Goal: Feedback & Contribution: Contribute content

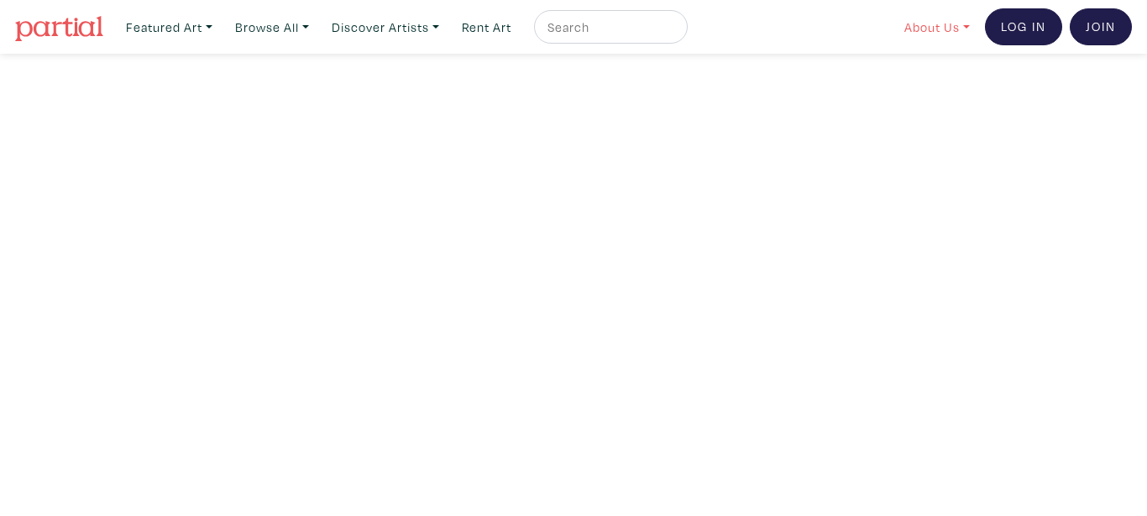
click at [923, 30] on link "About Us" at bounding box center [937, 27] width 81 height 34
click at [939, 79] on link "About Us" at bounding box center [982, 77] width 138 height 15
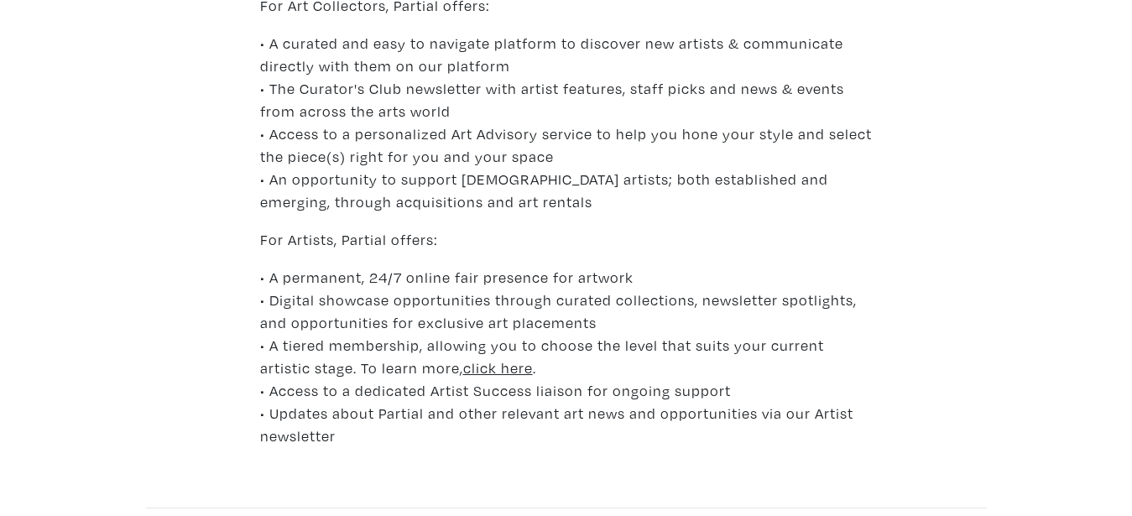
scroll to position [1028, 0]
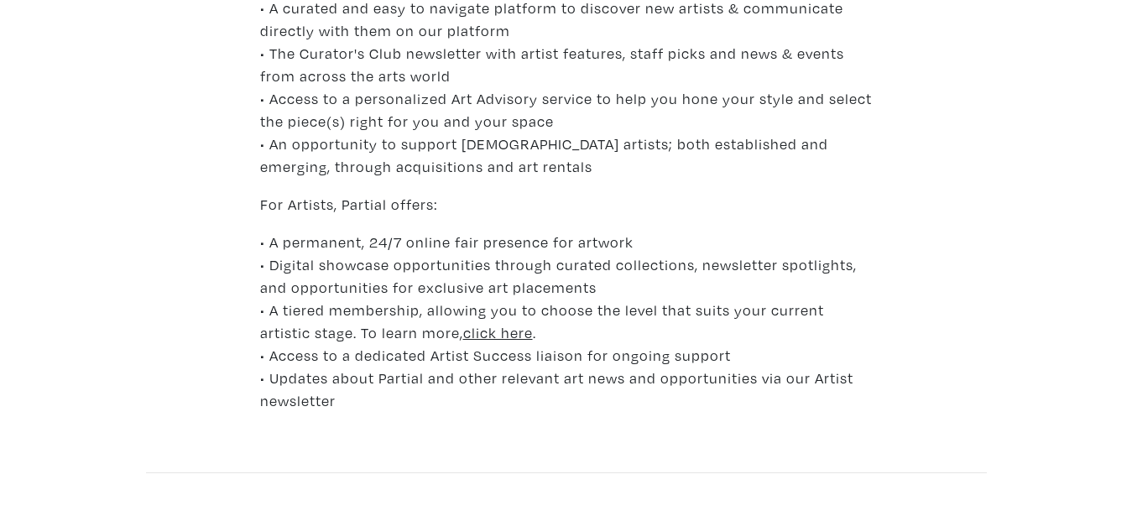
click at [463, 336] on u "click here" at bounding box center [498, 332] width 70 height 19
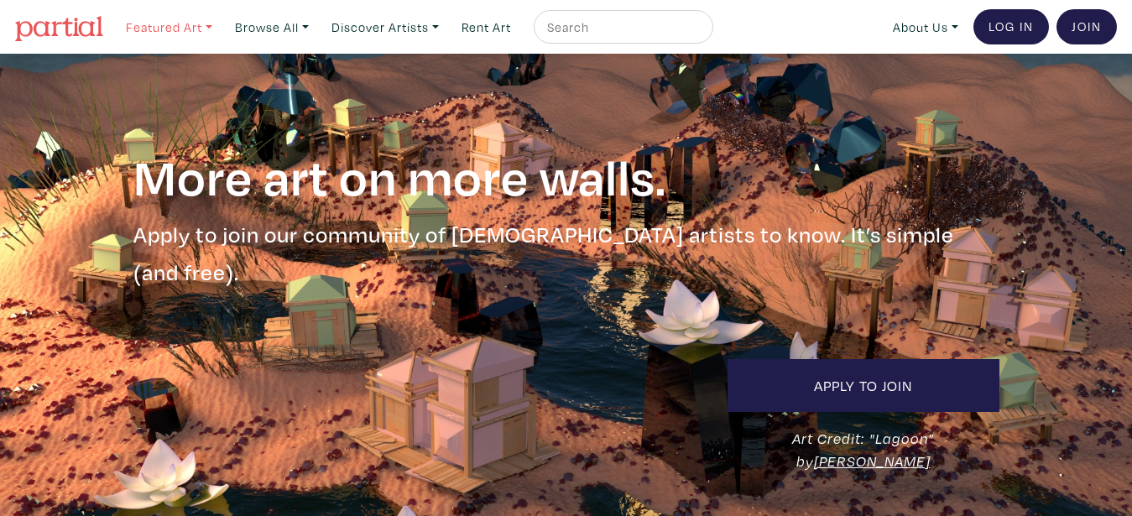
click at [212, 35] on link "Featured Art" at bounding box center [169, 27] width 102 height 34
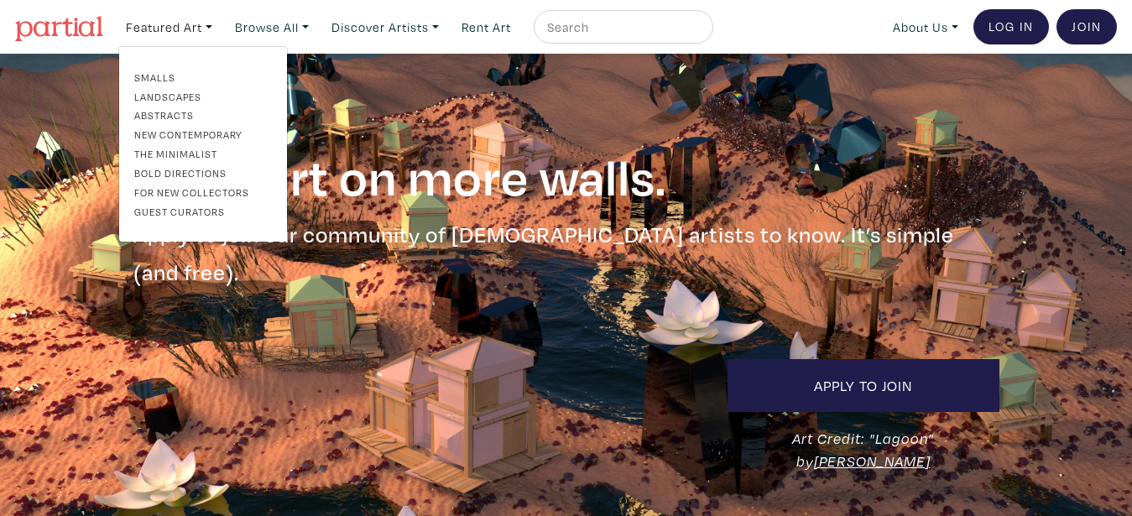
click at [391, 133] on div "More art on more walls. More art on more walls. Apply to join our community of …" at bounding box center [566, 309] width 957 height 510
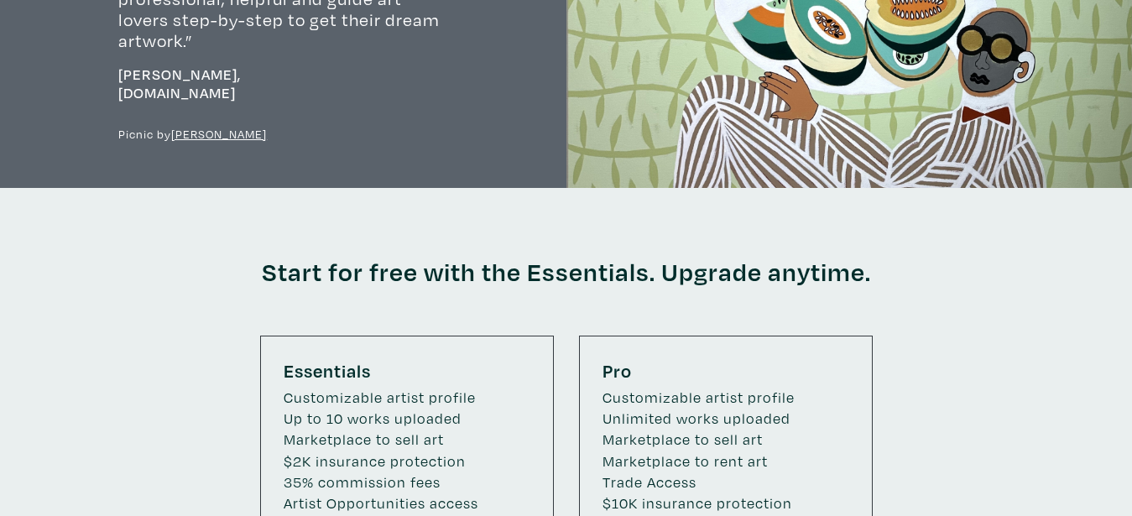
scroll to position [2654, 0]
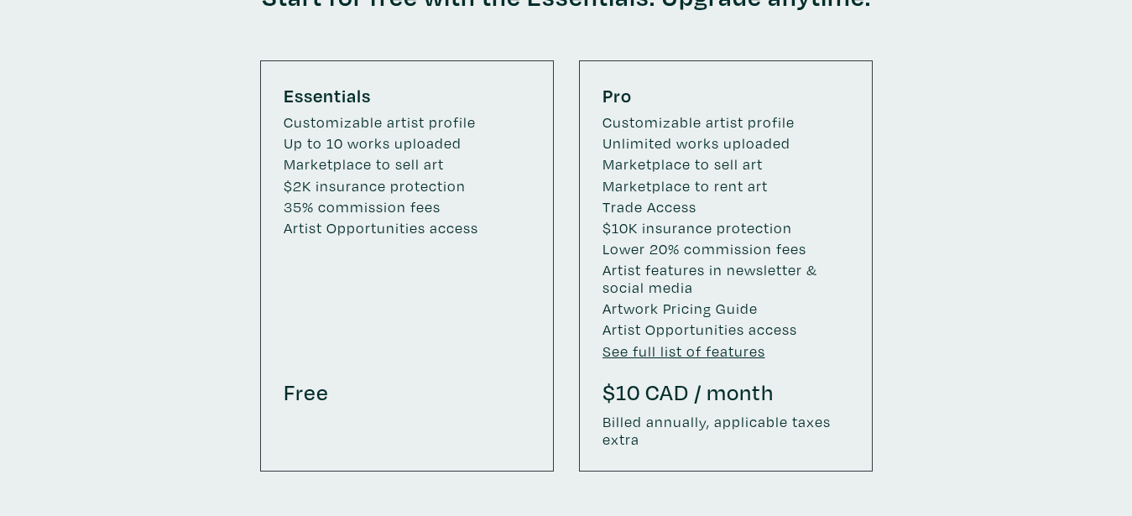
click at [709, 342] on u "See full list of features" at bounding box center [684, 351] width 163 height 19
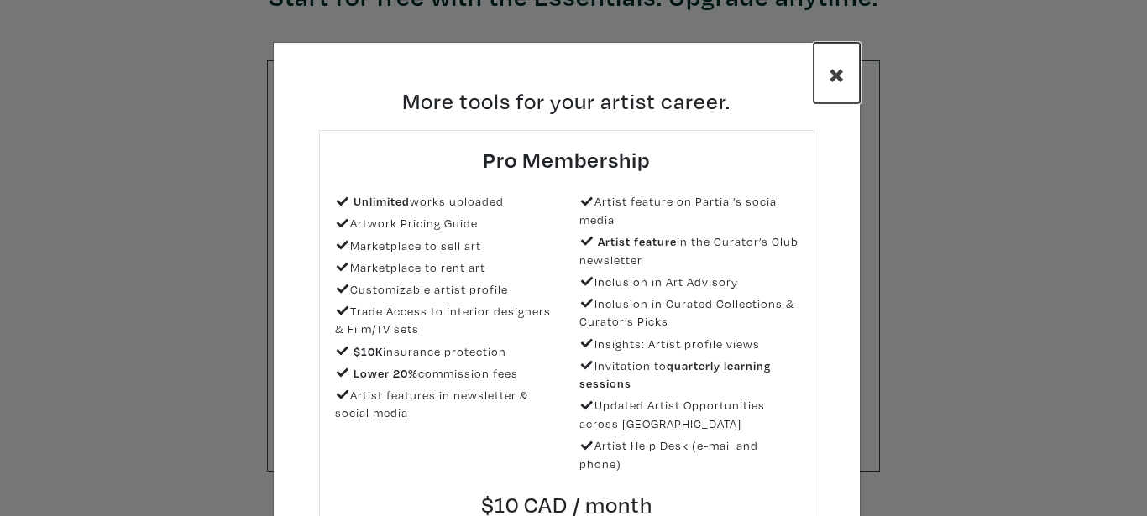
click at [829, 65] on span "×" at bounding box center [837, 73] width 16 height 39
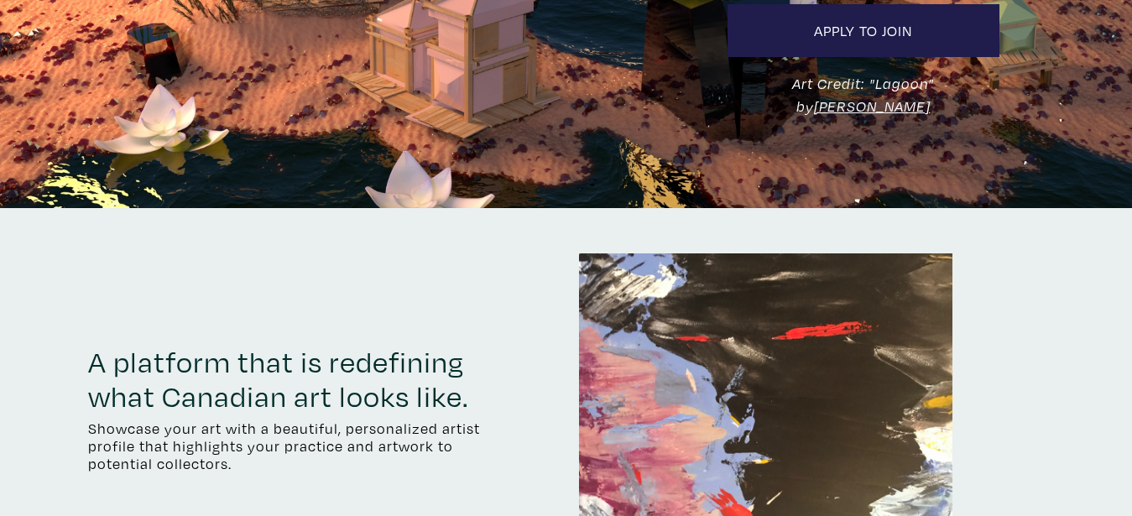
scroll to position [171, 0]
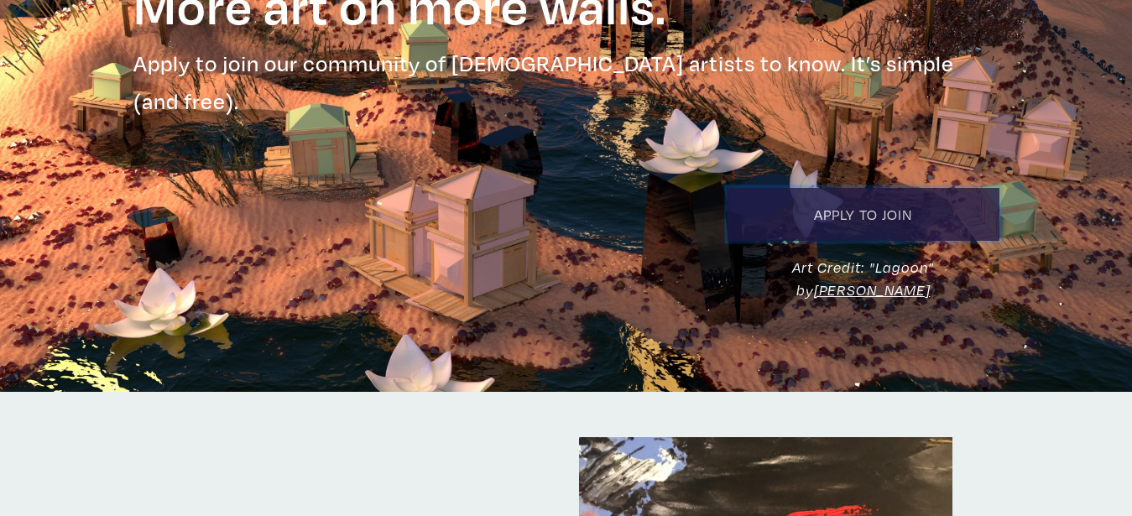
click at [871, 188] on link "Apply to Join" at bounding box center [864, 214] width 272 height 53
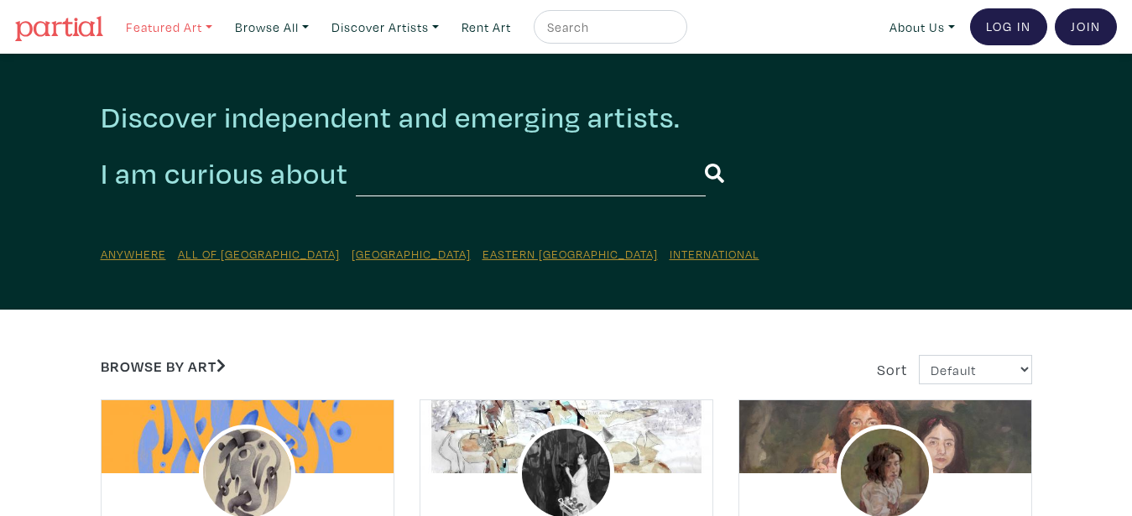
click at [180, 21] on link "Featured Art" at bounding box center [169, 27] width 102 height 34
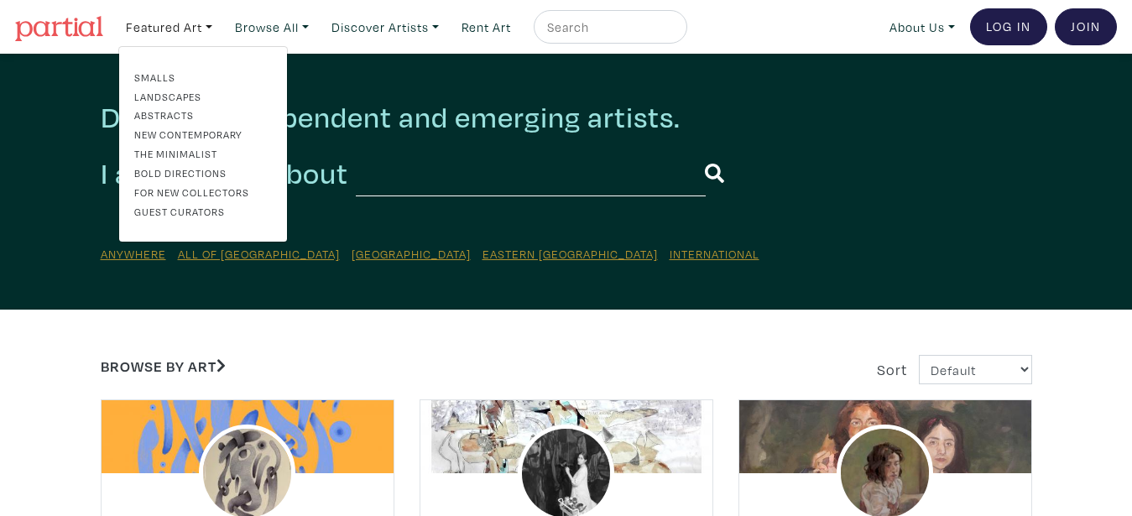
click at [193, 209] on link "Guest Curators" at bounding box center [203, 211] width 138 height 15
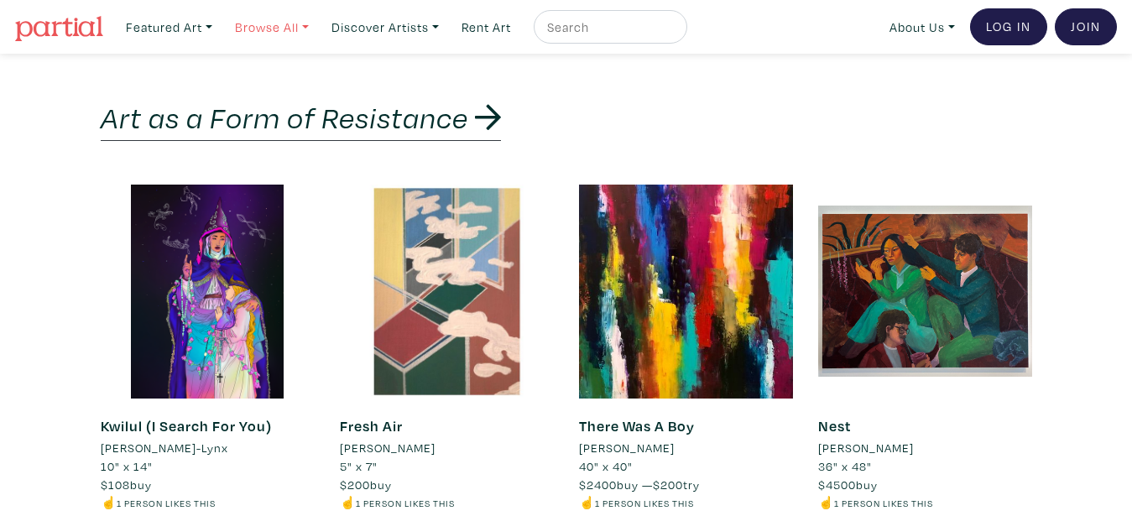
click at [312, 29] on link "Browse All" at bounding box center [272, 27] width 89 height 34
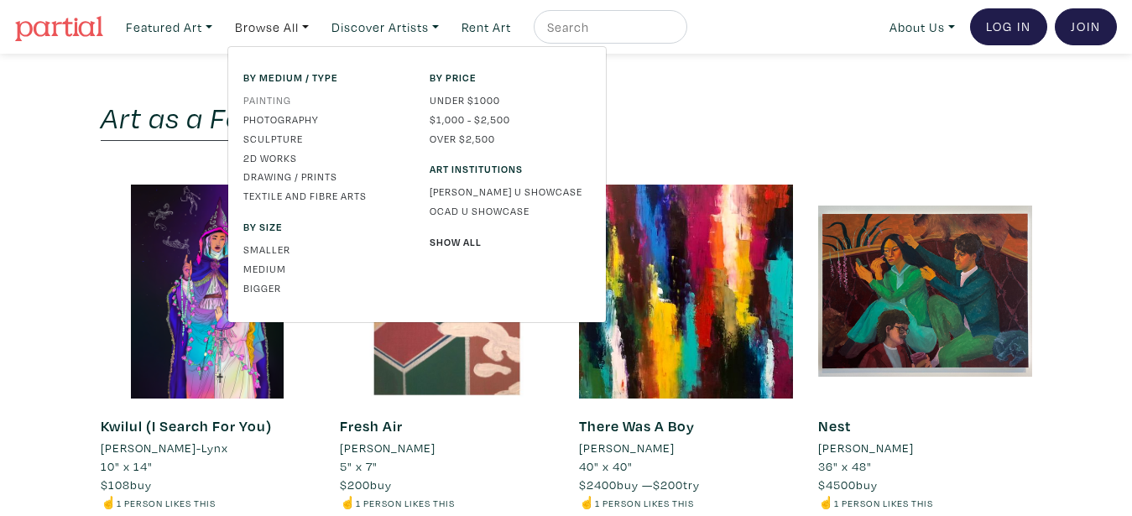
click at [270, 101] on link "Painting" at bounding box center [323, 99] width 161 height 15
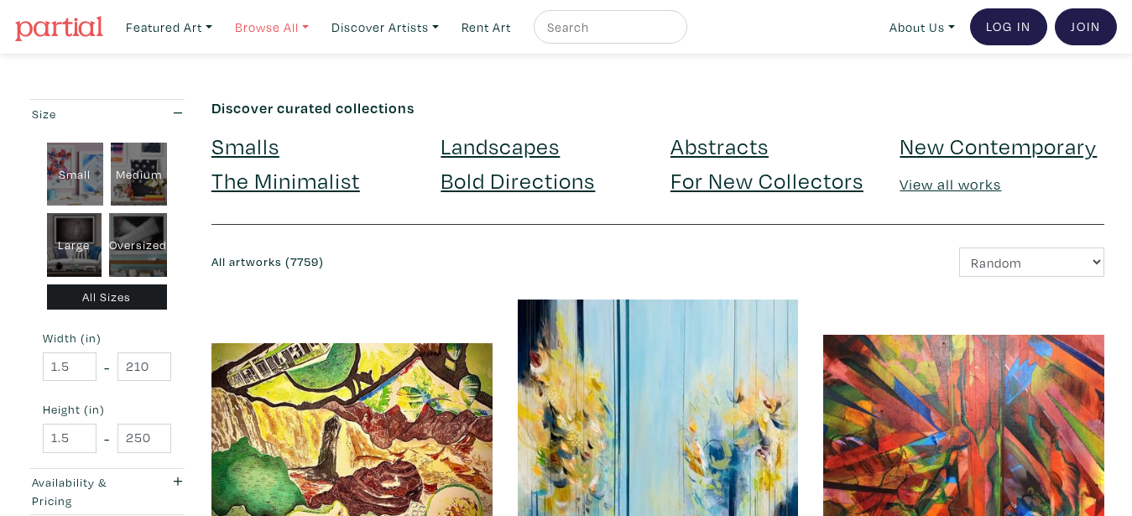
click at [290, 31] on link "Browse All" at bounding box center [272, 27] width 89 height 34
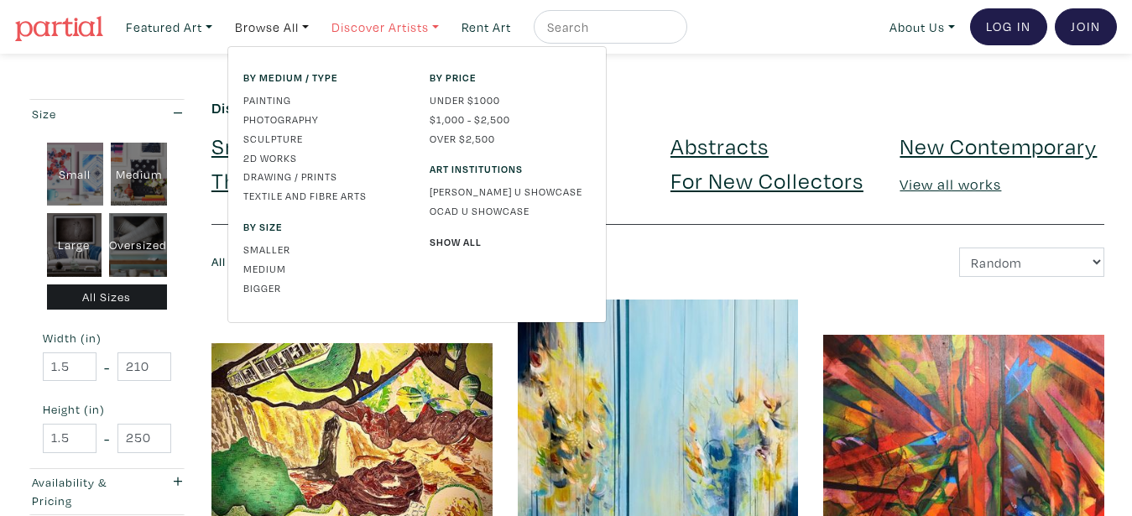
click at [337, 11] on link "Discover Artists" at bounding box center [385, 27] width 123 height 34
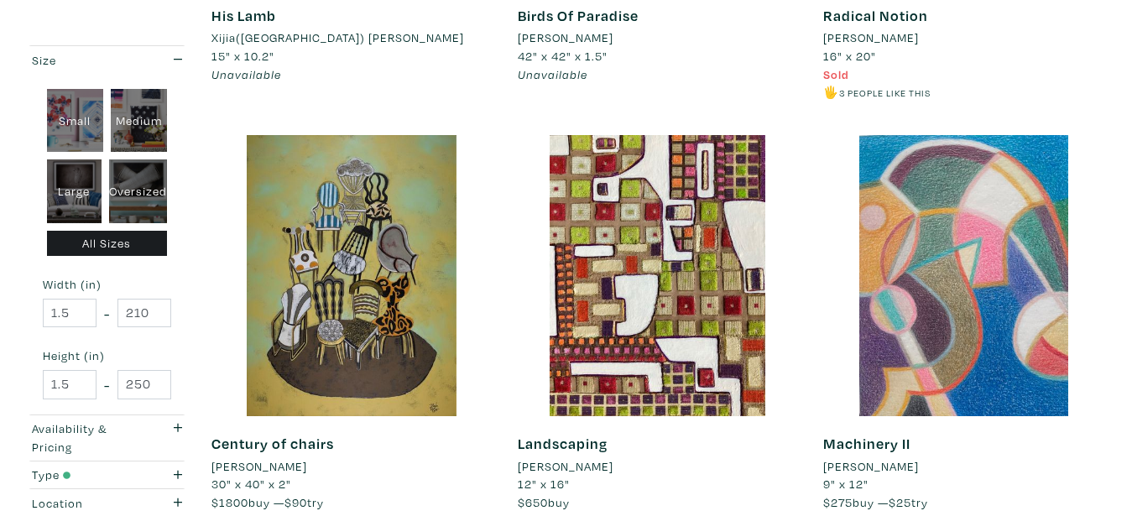
scroll to position [599, 0]
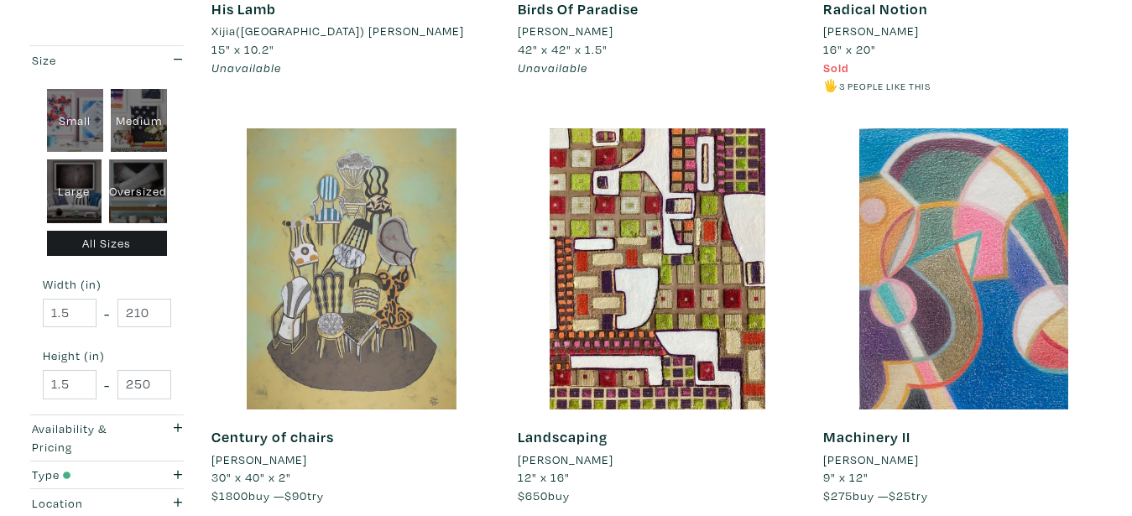
click at [337, 251] on div at bounding box center [352, 268] width 281 height 281
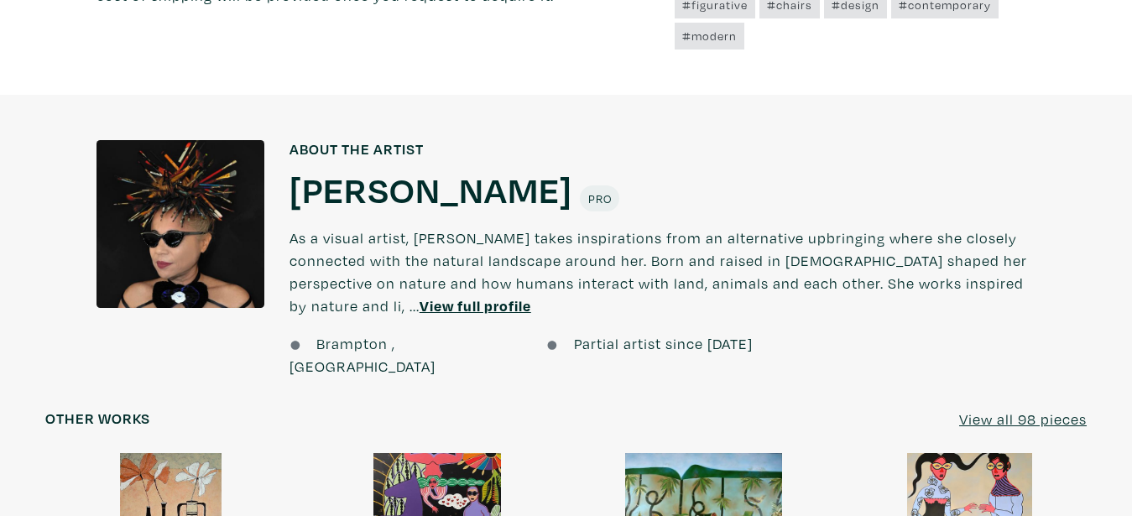
scroll to position [1199, 0]
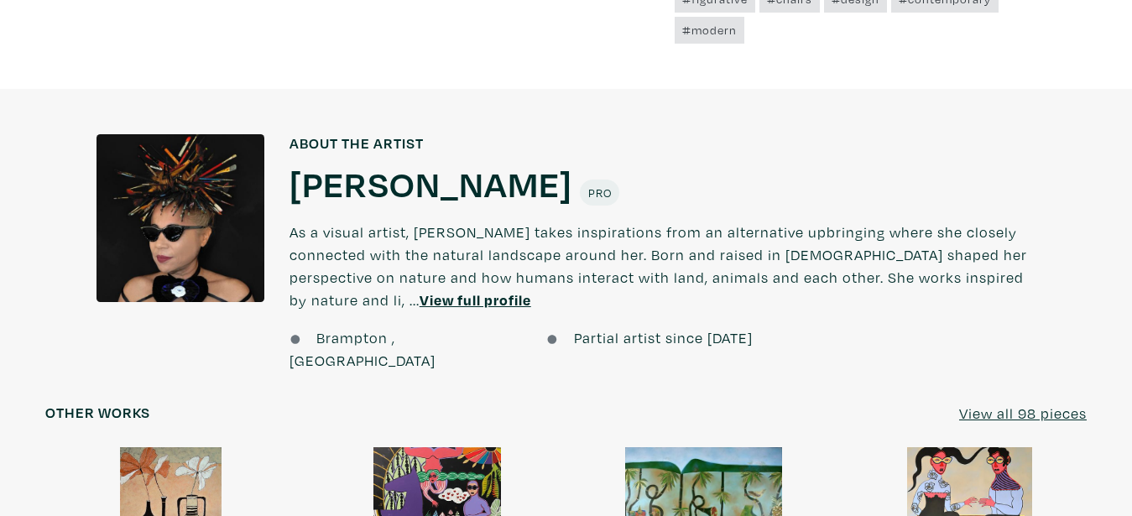
click at [420, 300] on u "View full profile" at bounding box center [476, 299] width 112 height 19
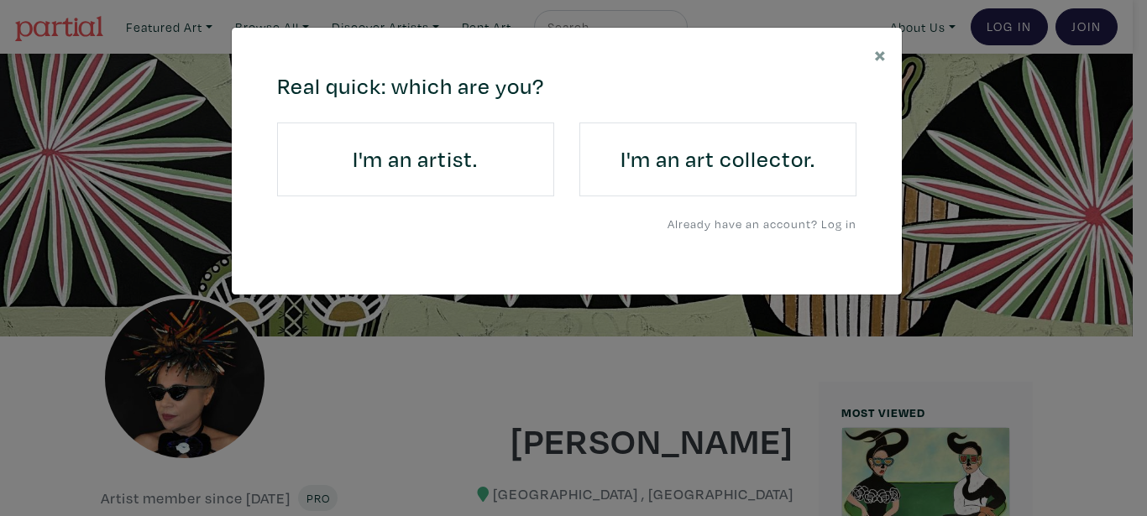
click at [417, 153] on h4 "I'm an artist." at bounding box center [416, 159] width 230 height 27
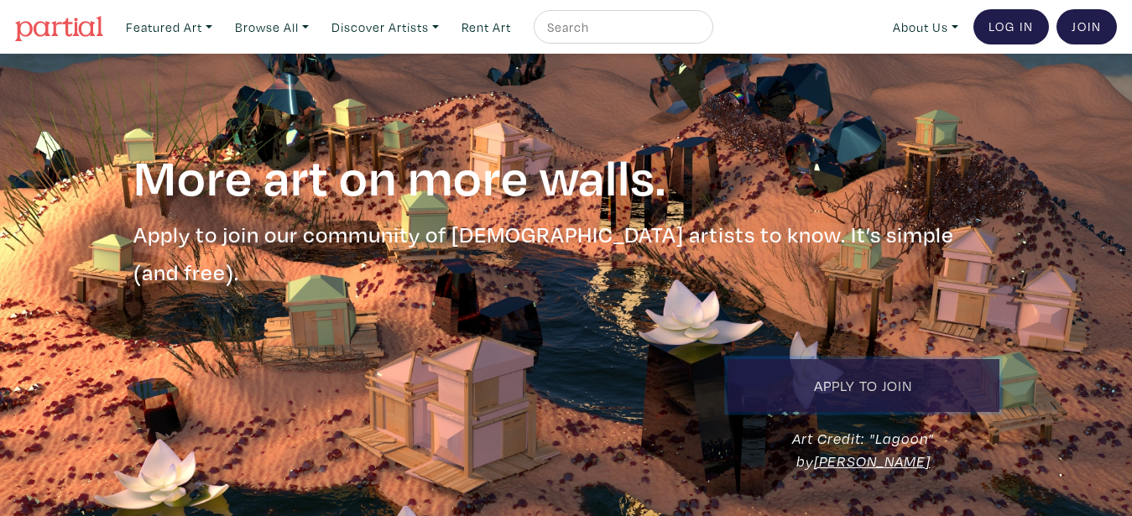
click at [880, 359] on link "Apply to Join" at bounding box center [864, 385] width 272 height 53
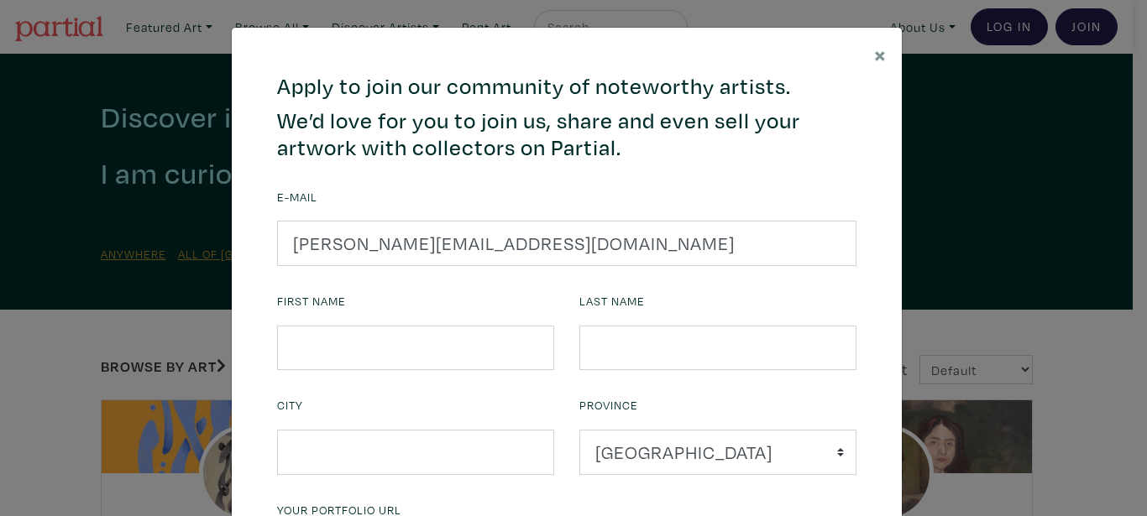
type input "[PERSON_NAME][EMAIL_ADDRESS][DOMAIN_NAME]"
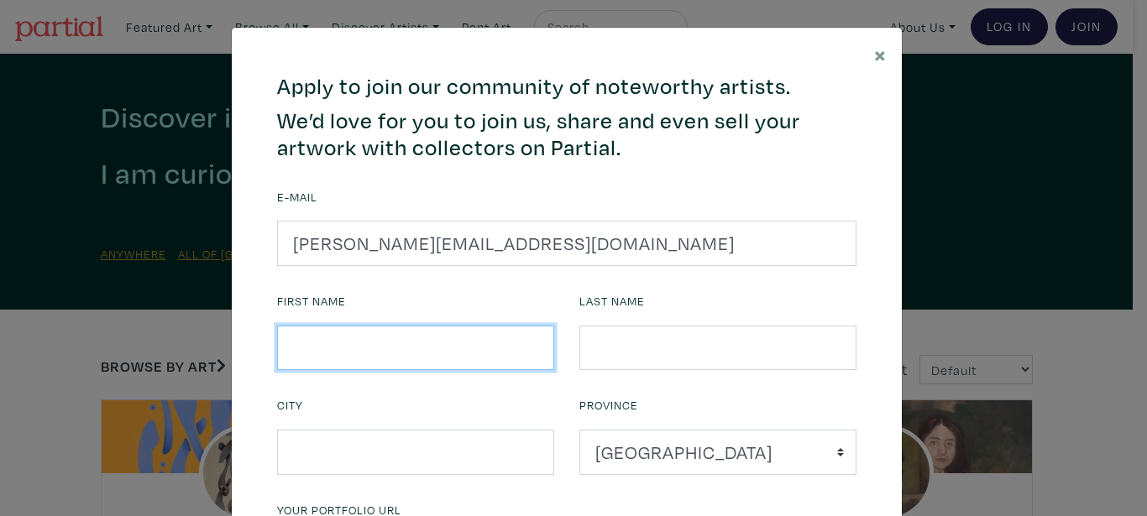
click at [335, 333] on input "text" at bounding box center [415, 348] width 277 height 45
type input "Vladimir"
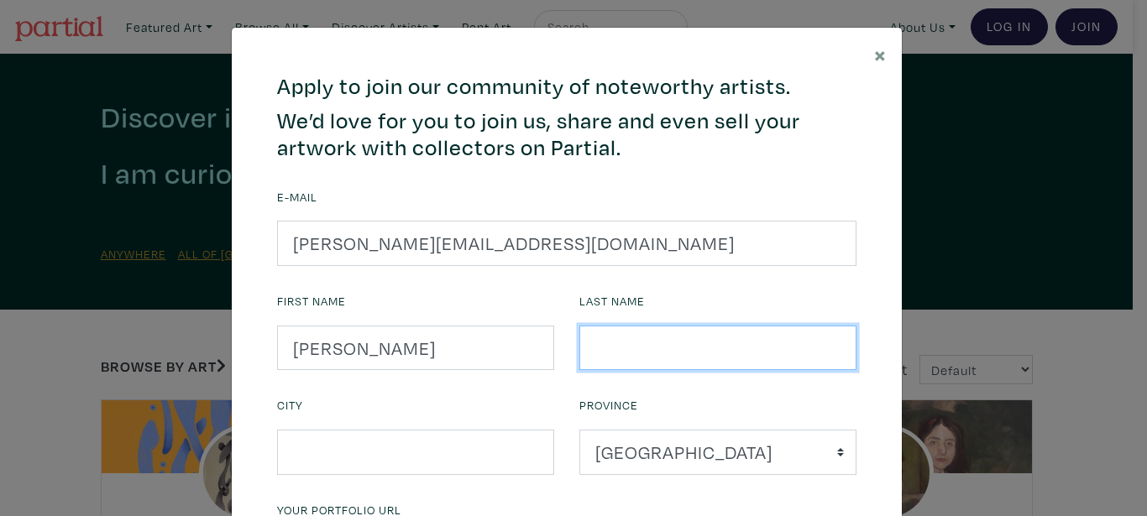
click at [594, 343] on input "text" at bounding box center [717, 348] width 277 height 45
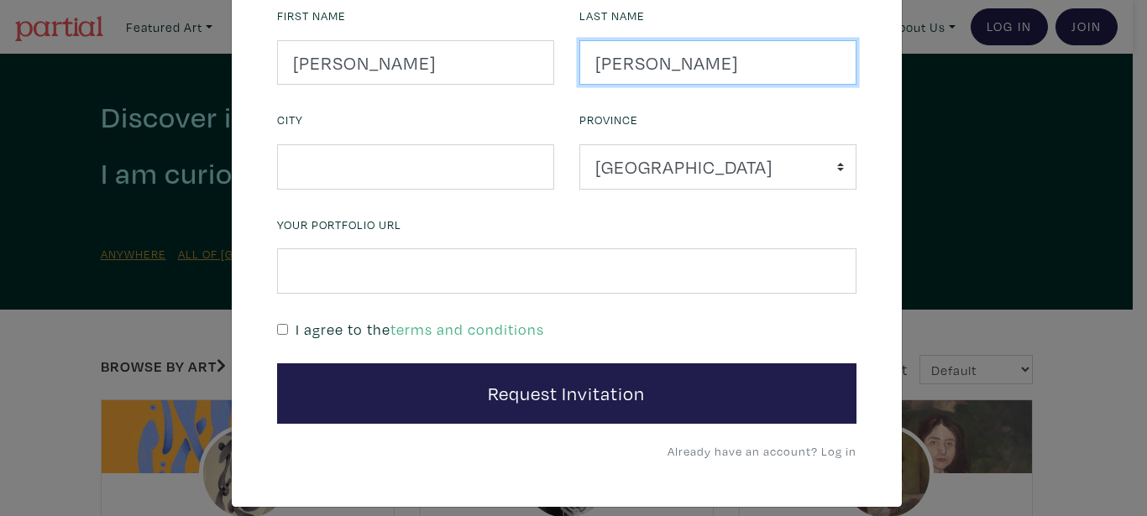
scroll to position [302, 0]
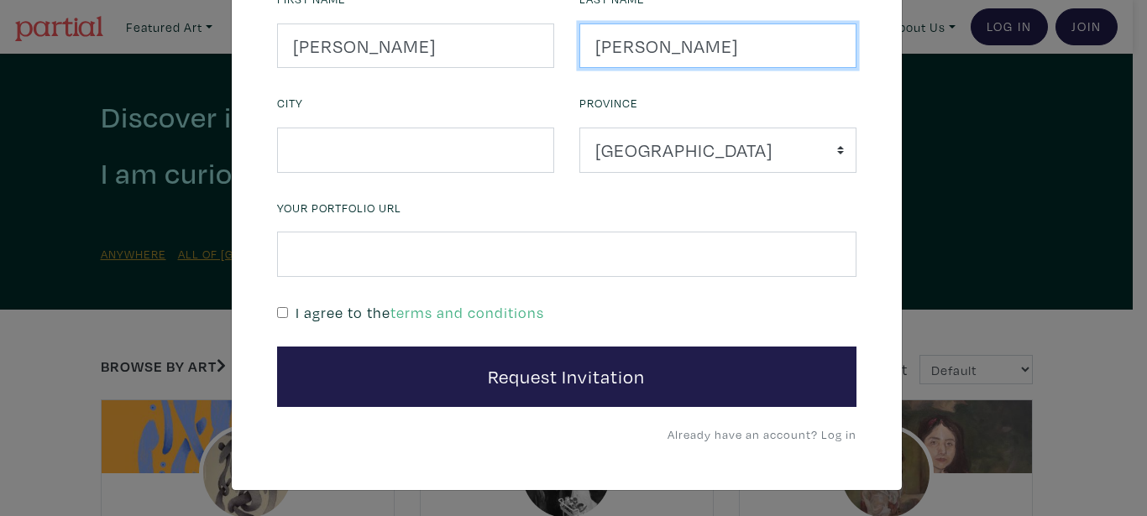
type input "Kolosov"
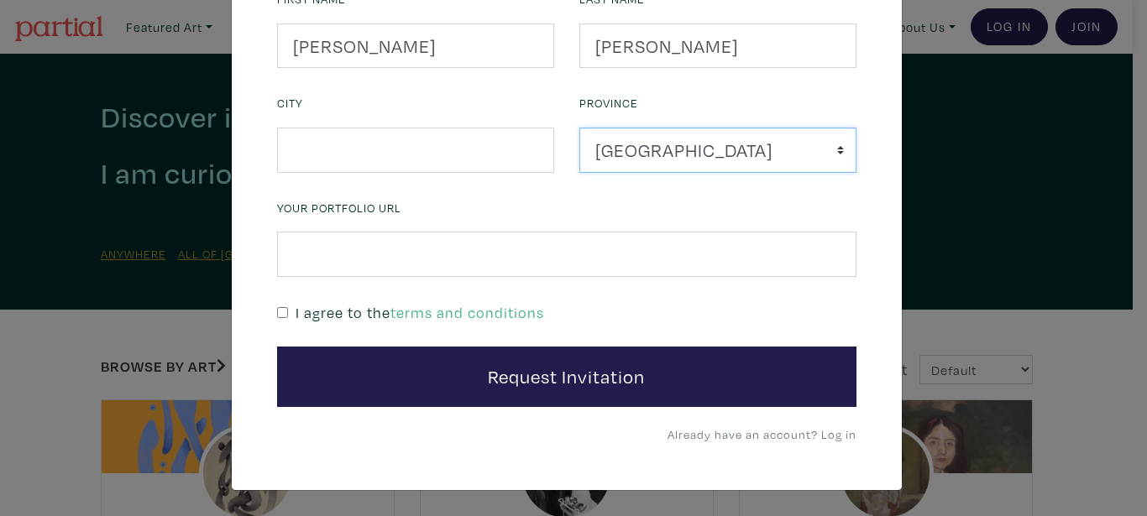
click at [579, 128] on select "Alberta British Columbia Manitoba New Brunswick Newfoundland and Labrador Nova …" at bounding box center [717, 150] width 277 height 45
select select "British Columbia"
click option "British Columbia" at bounding box center [0, 0] width 0 height 0
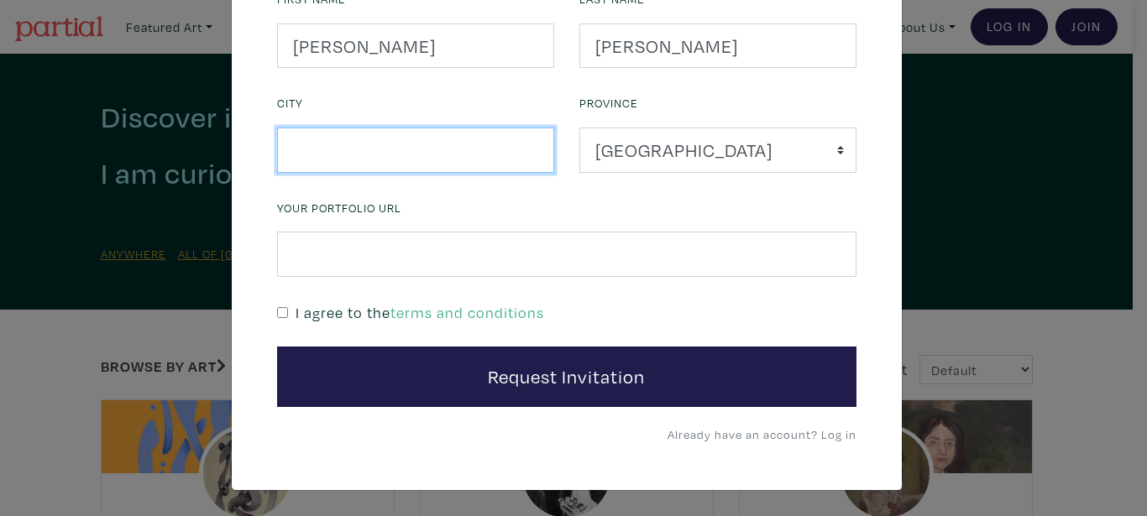
click at [355, 168] on input "text" at bounding box center [415, 150] width 277 height 45
type input "Maple Ridge"
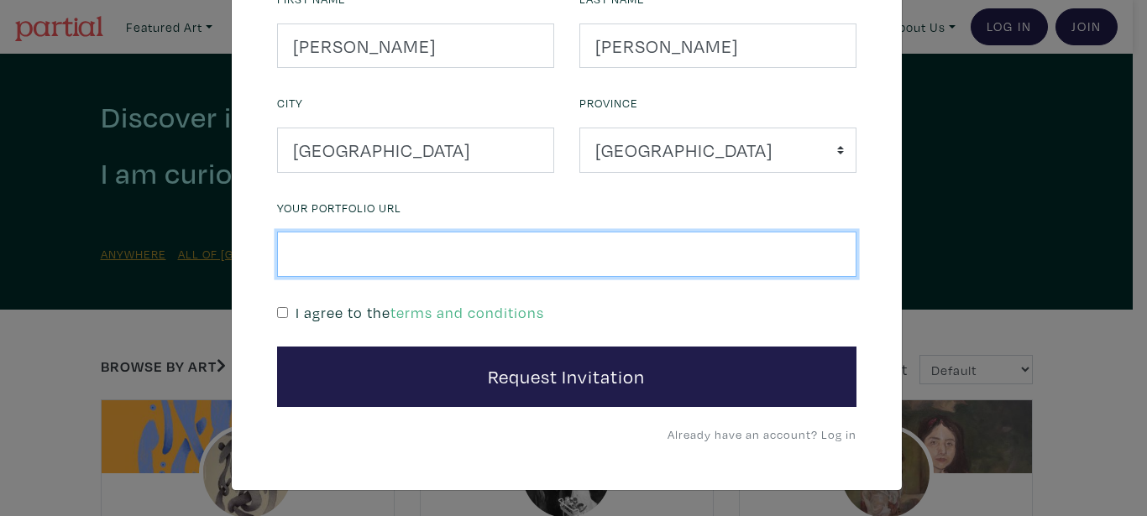
click at [455, 262] on input "text" at bounding box center [566, 254] width 579 height 45
paste input "https://artofvk.com/"
type input "https://artofvk.com/"
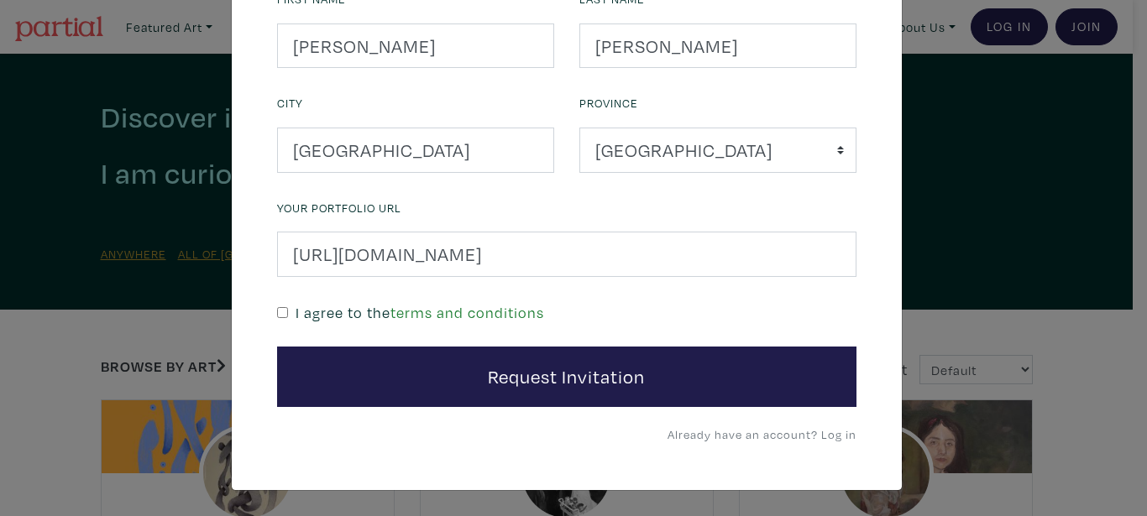
click at [494, 309] on link "terms and conditions" at bounding box center [467, 312] width 154 height 19
click at [277, 317] on div "I agree to the terms and conditions" at bounding box center [566, 312] width 579 height 24
click at [280, 316] on input "checkbox" at bounding box center [282, 312] width 11 height 11
checkbox input "true"
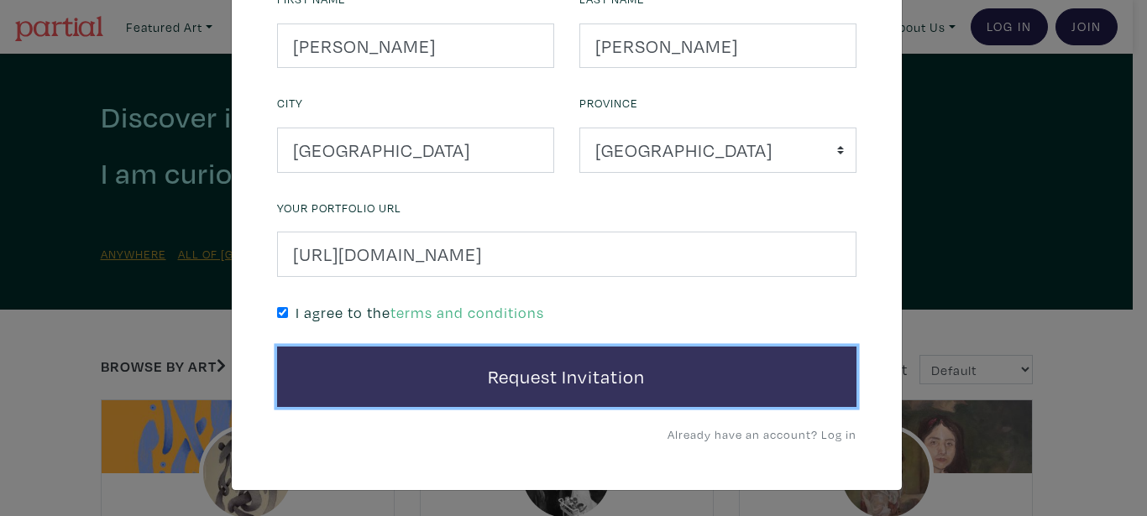
click at [542, 387] on button "Request Invitation" at bounding box center [566, 377] width 579 height 60
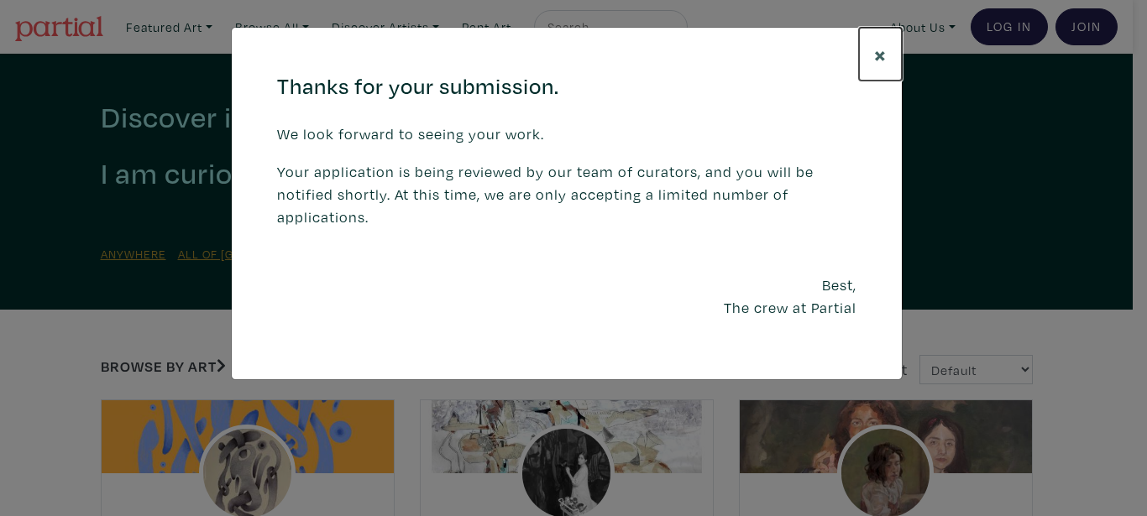
click at [876, 53] on span "×" at bounding box center [880, 53] width 13 height 29
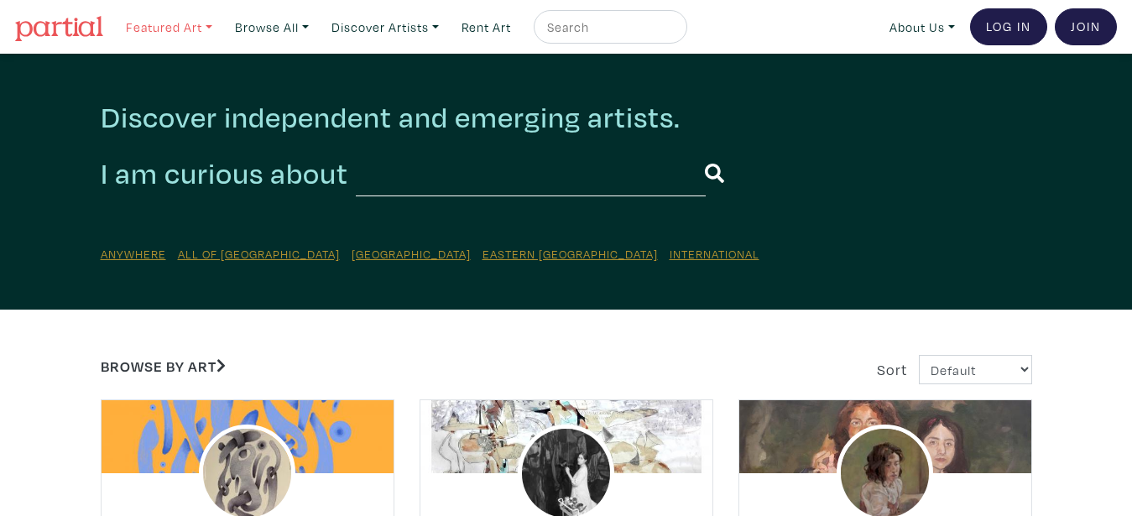
click at [201, 30] on link "Featured Art" at bounding box center [169, 27] width 102 height 34
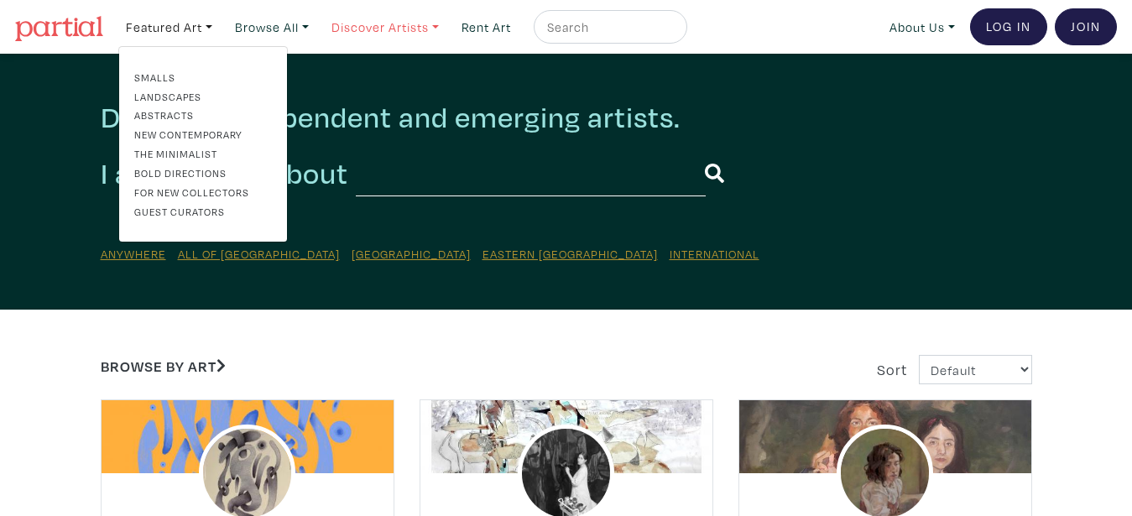
click at [379, 31] on link "Discover Artists" at bounding box center [385, 27] width 123 height 34
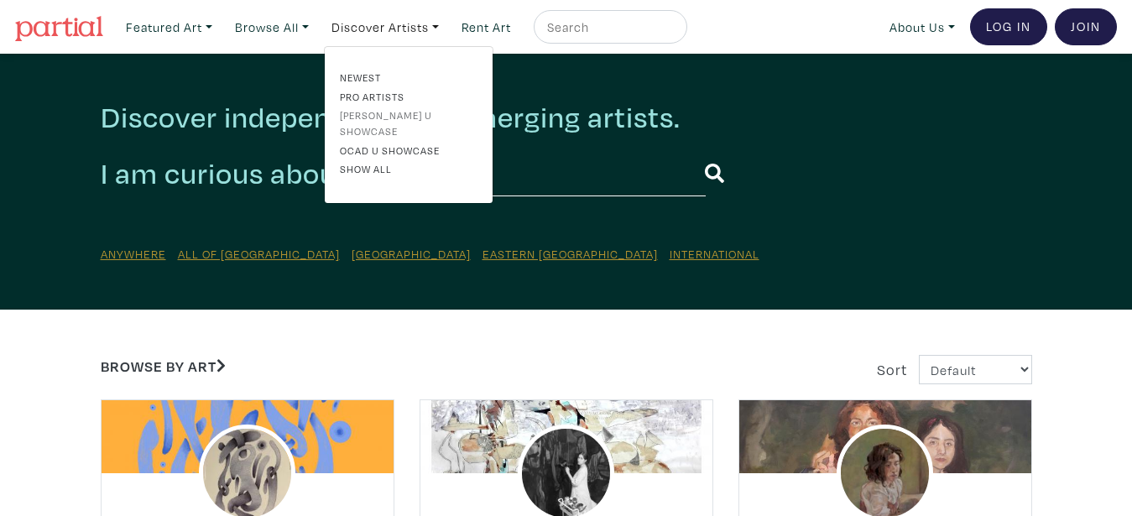
click at [384, 118] on link "[PERSON_NAME] U Showcase" at bounding box center [409, 122] width 138 height 31
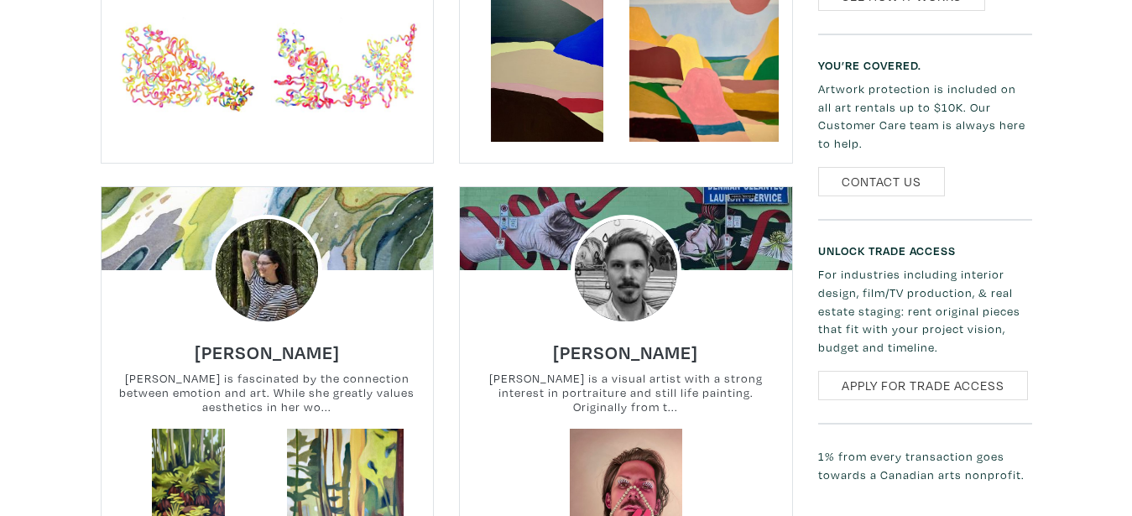
scroll to position [1199, 0]
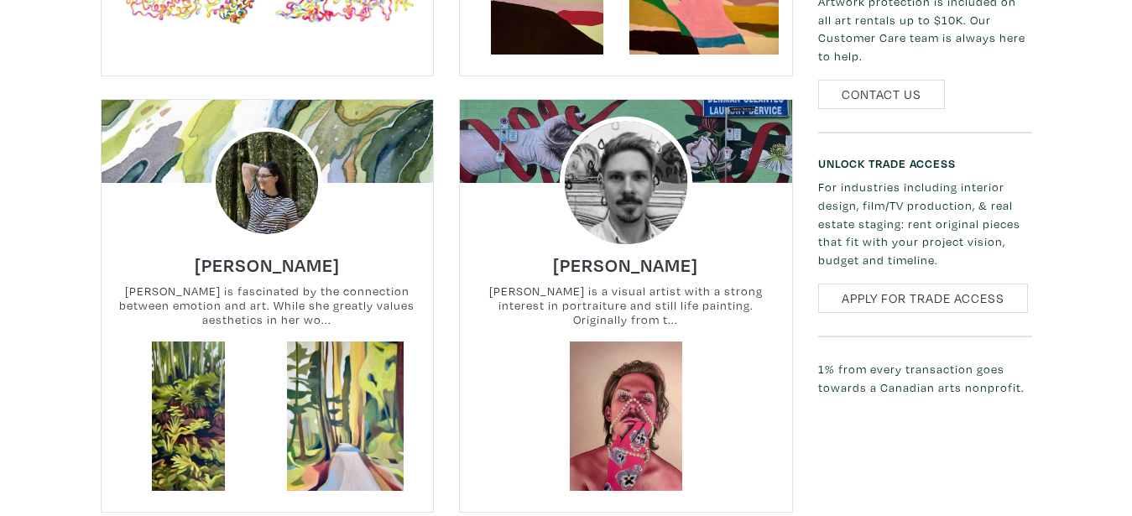
click at [635, 200] on img at bounding box center [626, 183] width 133 height 133
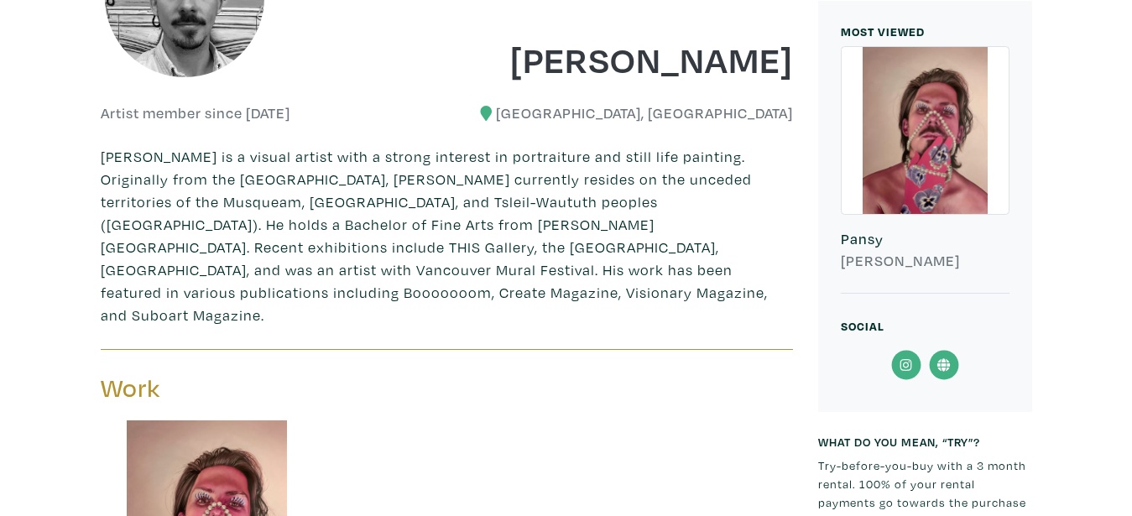
scroll to position [514, 0]
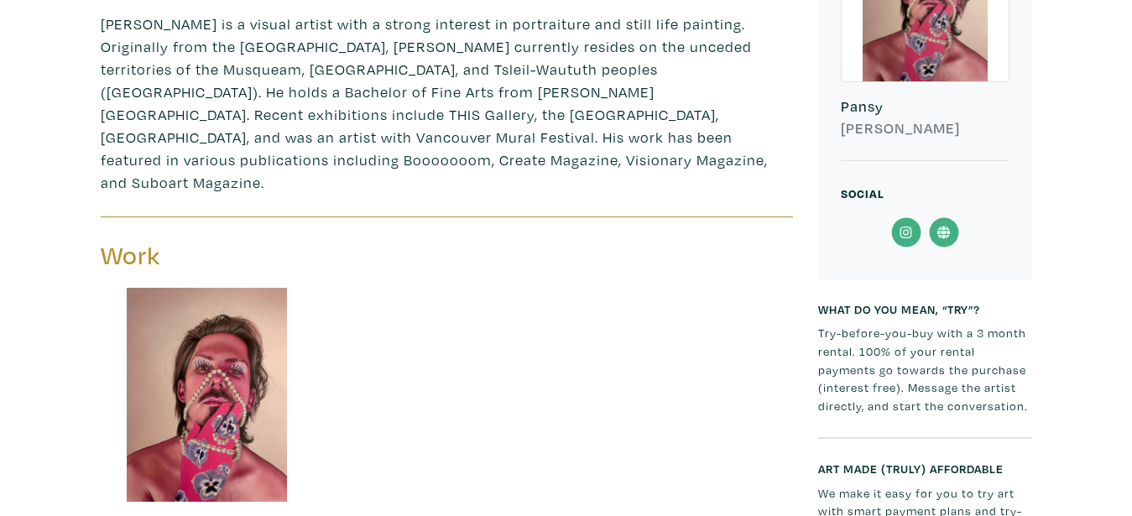
click at [946, 237] on icon at bounding box center [944, 232] width 38 height 30
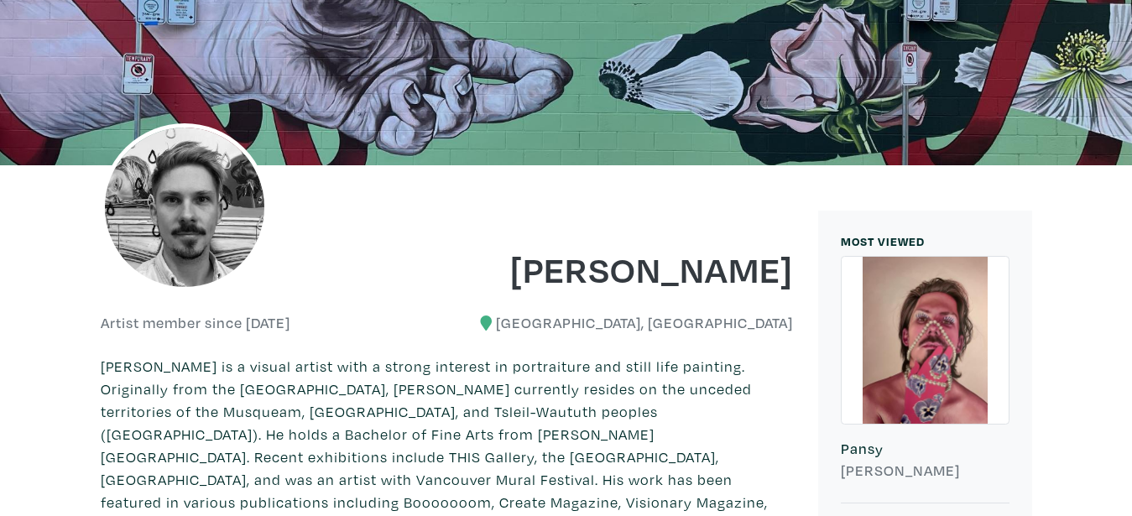
scroll to position [0, 0]
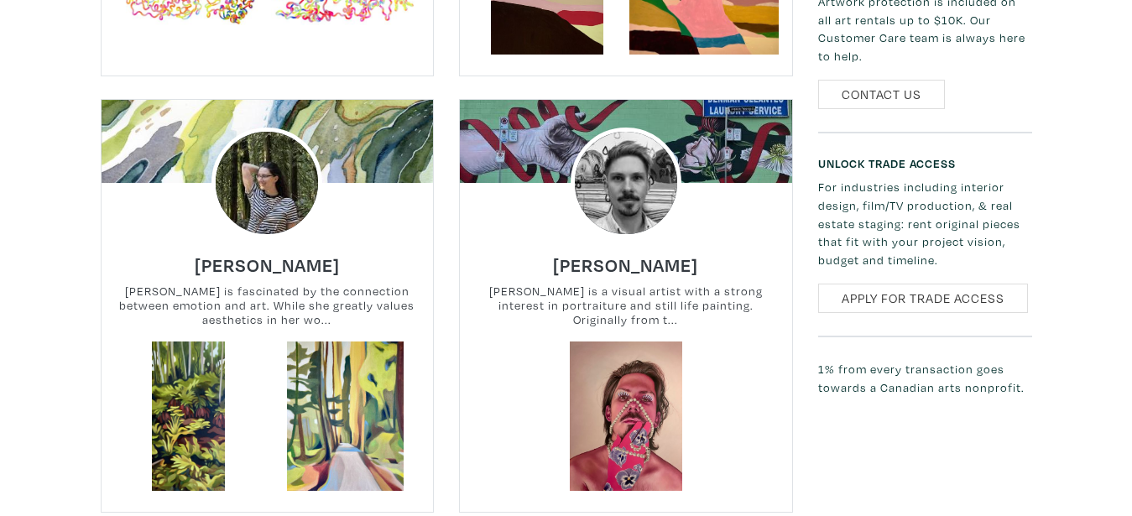
scroll to position [1627, 0]
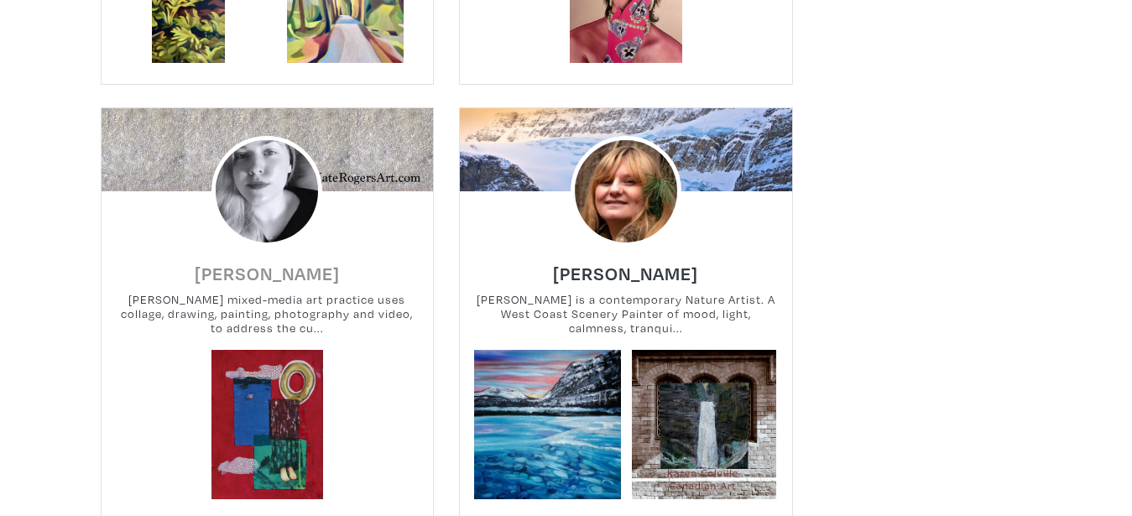
click at [267, 272] on h6 "[PERSON_NAME]" at bounding box center [267, 273] width 145 height 23
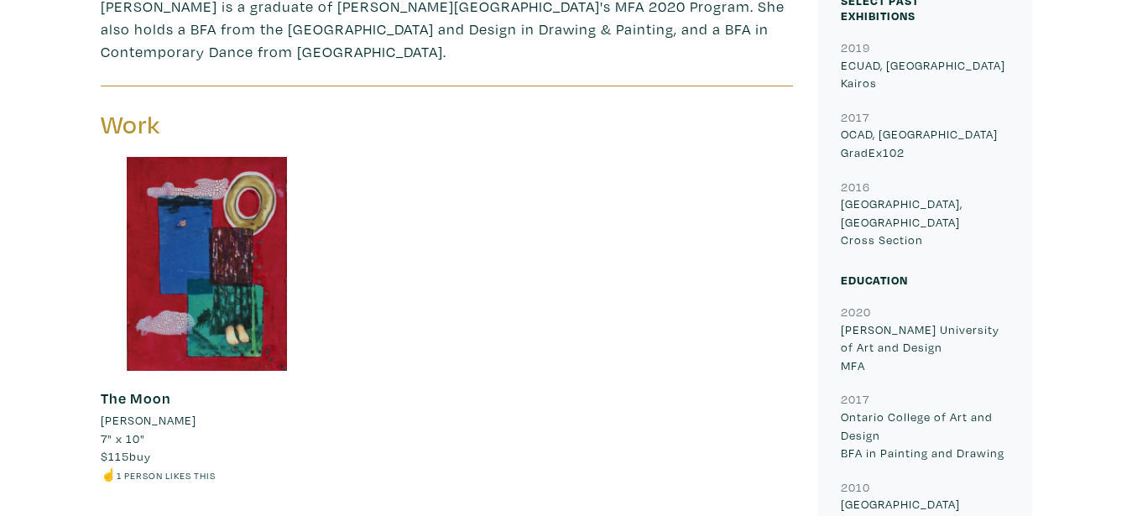
scroll to position [856, 0]
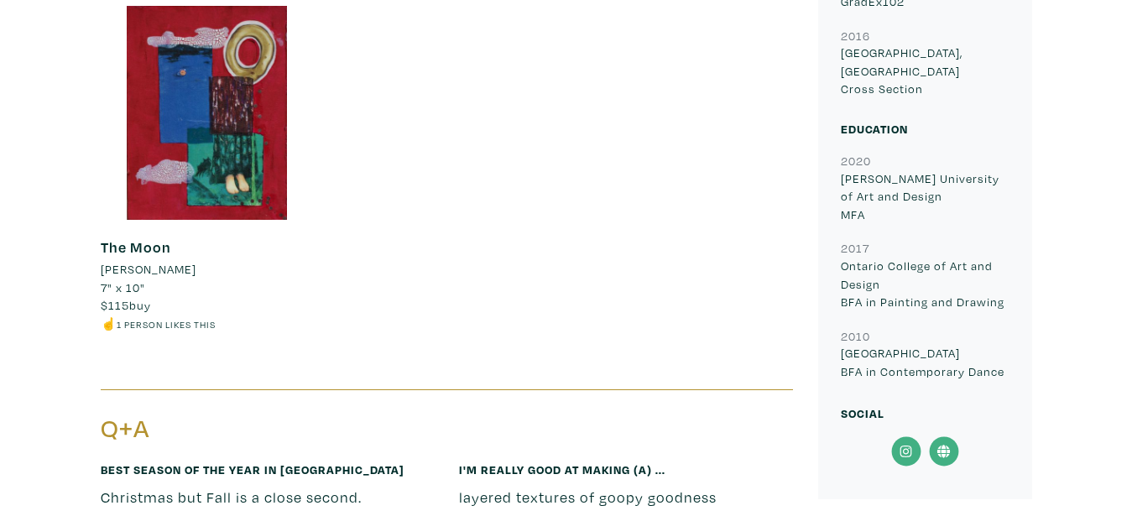
click at [944, 446] on icon at bounding box center [944, 452] width 13 height 13
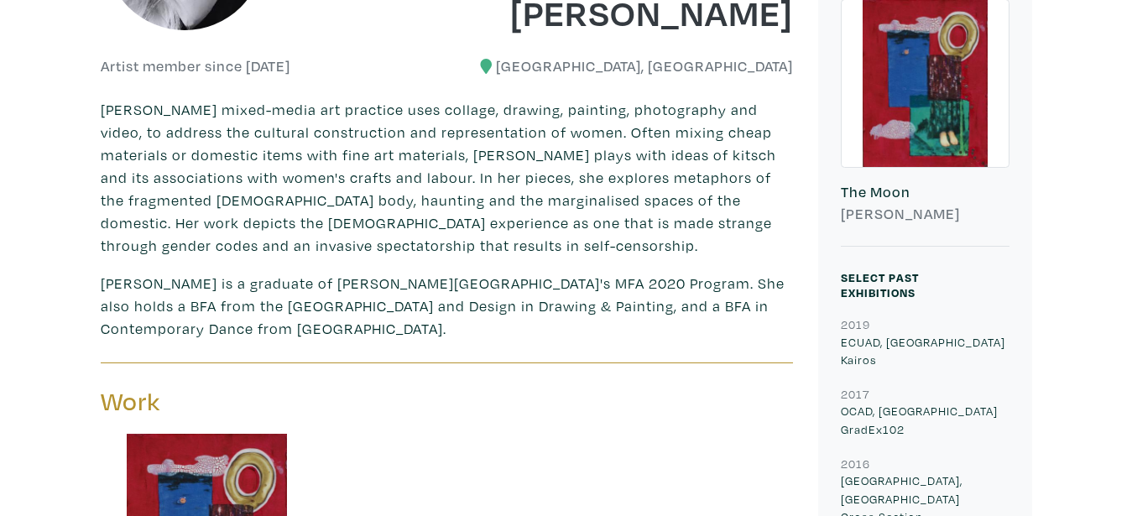
scroll to position [0, 0]
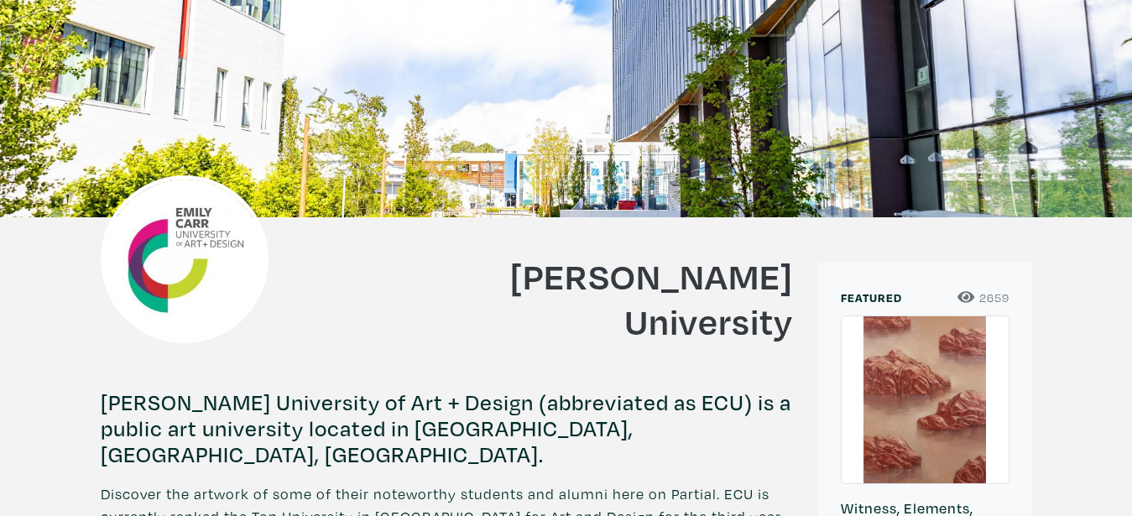
scroll to position [171, 0]
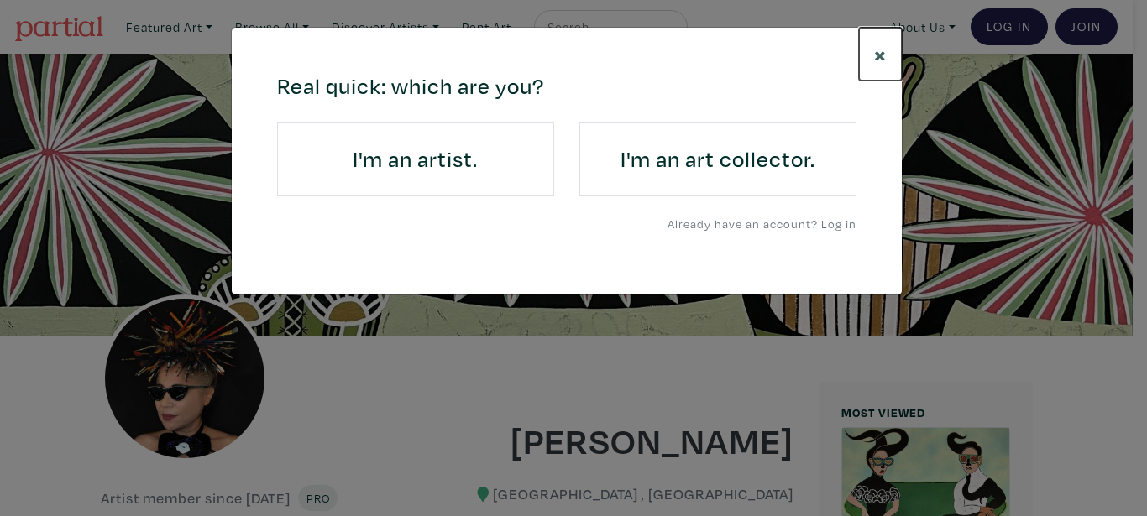
click at [886, 52] on span "×" at bounding box center [880, 53] width 13 height 29
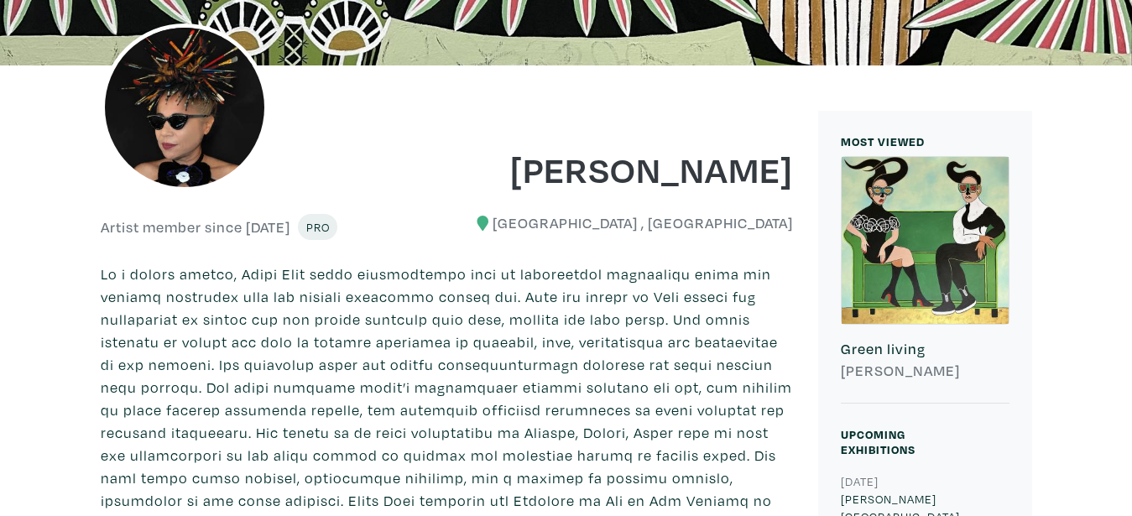
scroll to position [171, 0]
